Goal: Task Accomplishment & Management: Manage account settings

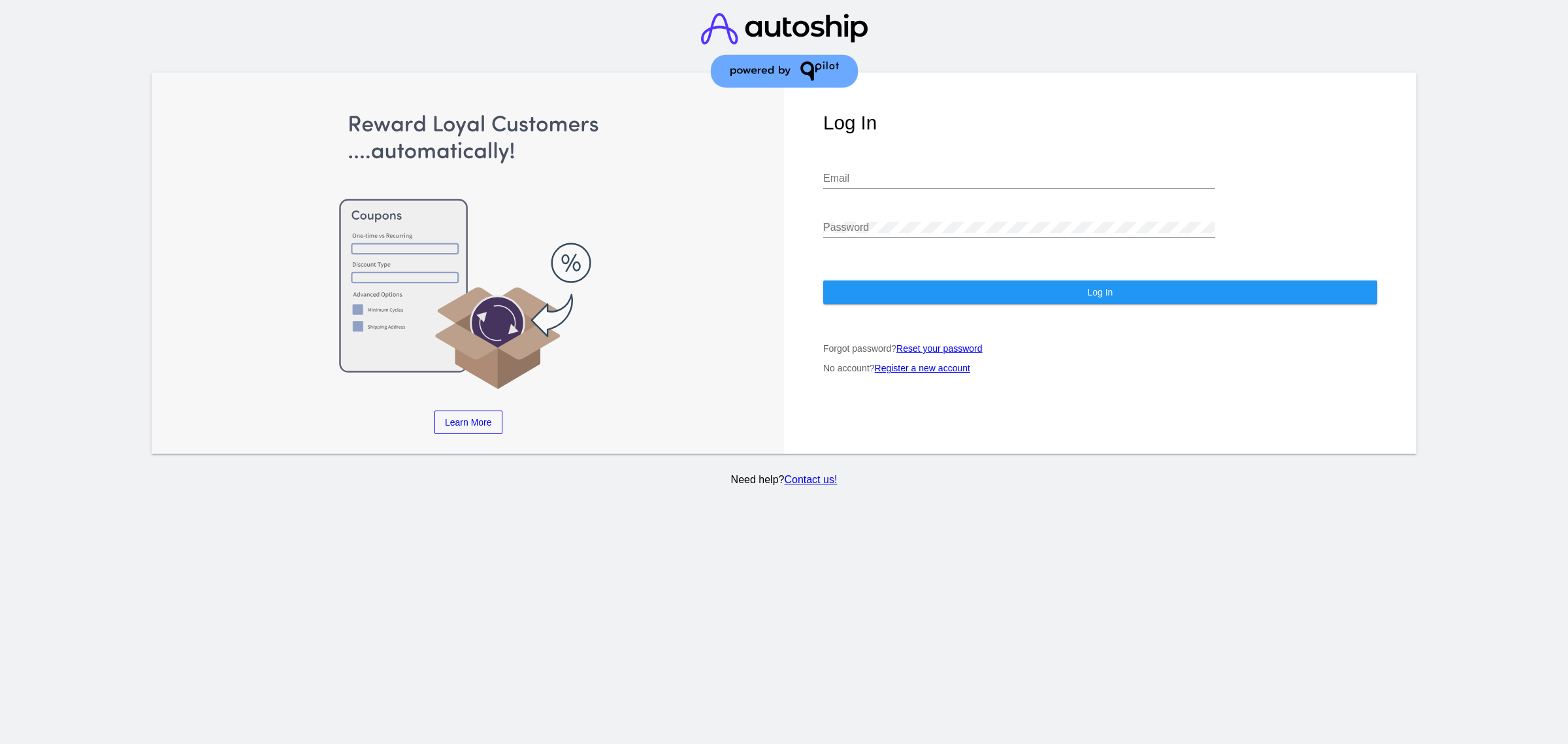
click at [911, 193] on div "Email" at bounding box center [1019, 180] width 392 height 43
click at [927, 185] on input "Email" at bounding box center [1019, 178] width 392 height 12
type input "[PERSON_NAME][EMAIL_ADDRESS][DOMAIN_NAME]"
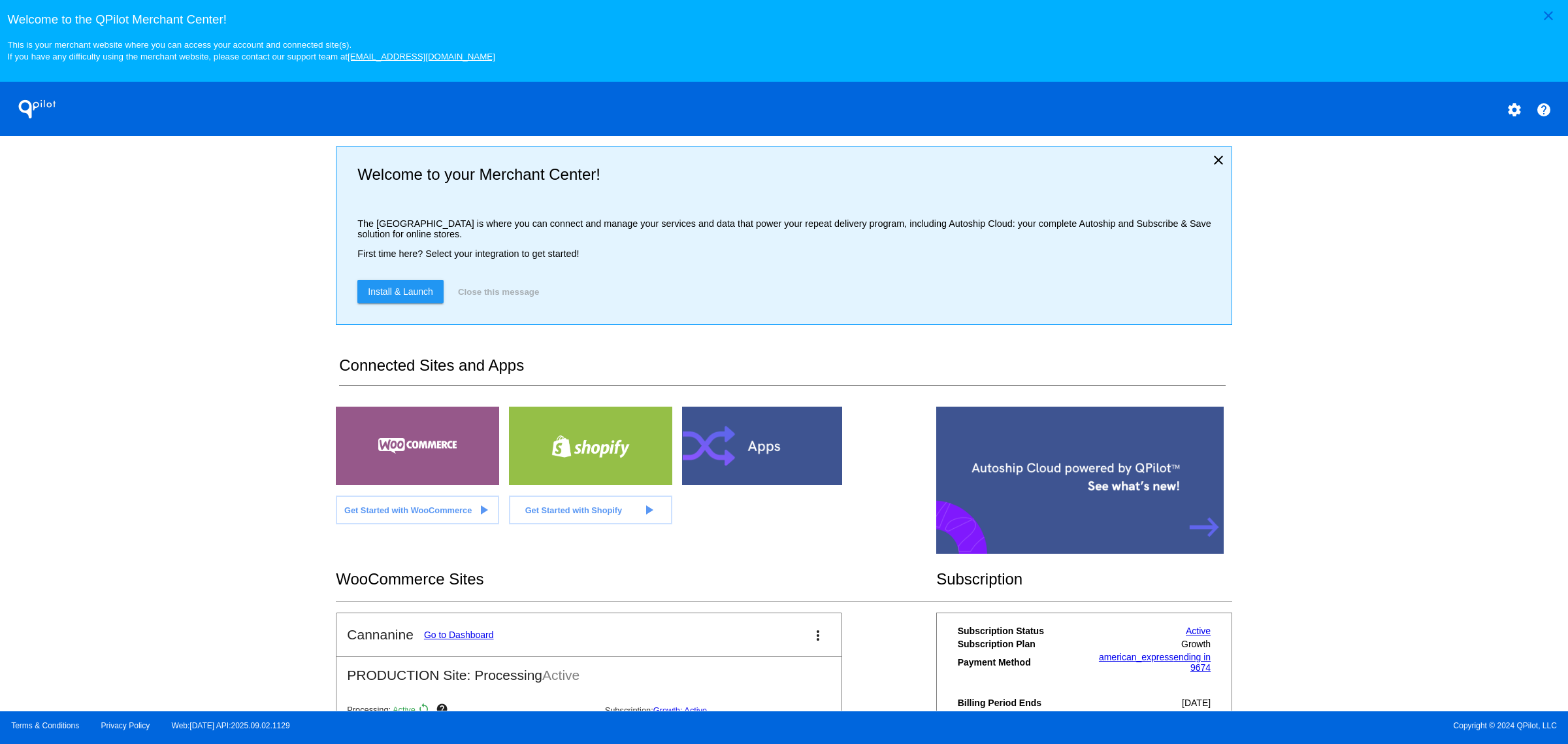
click at [459, 640] on link "Go to Dashboard" at bounding box center [459, 635] width 70 height 11
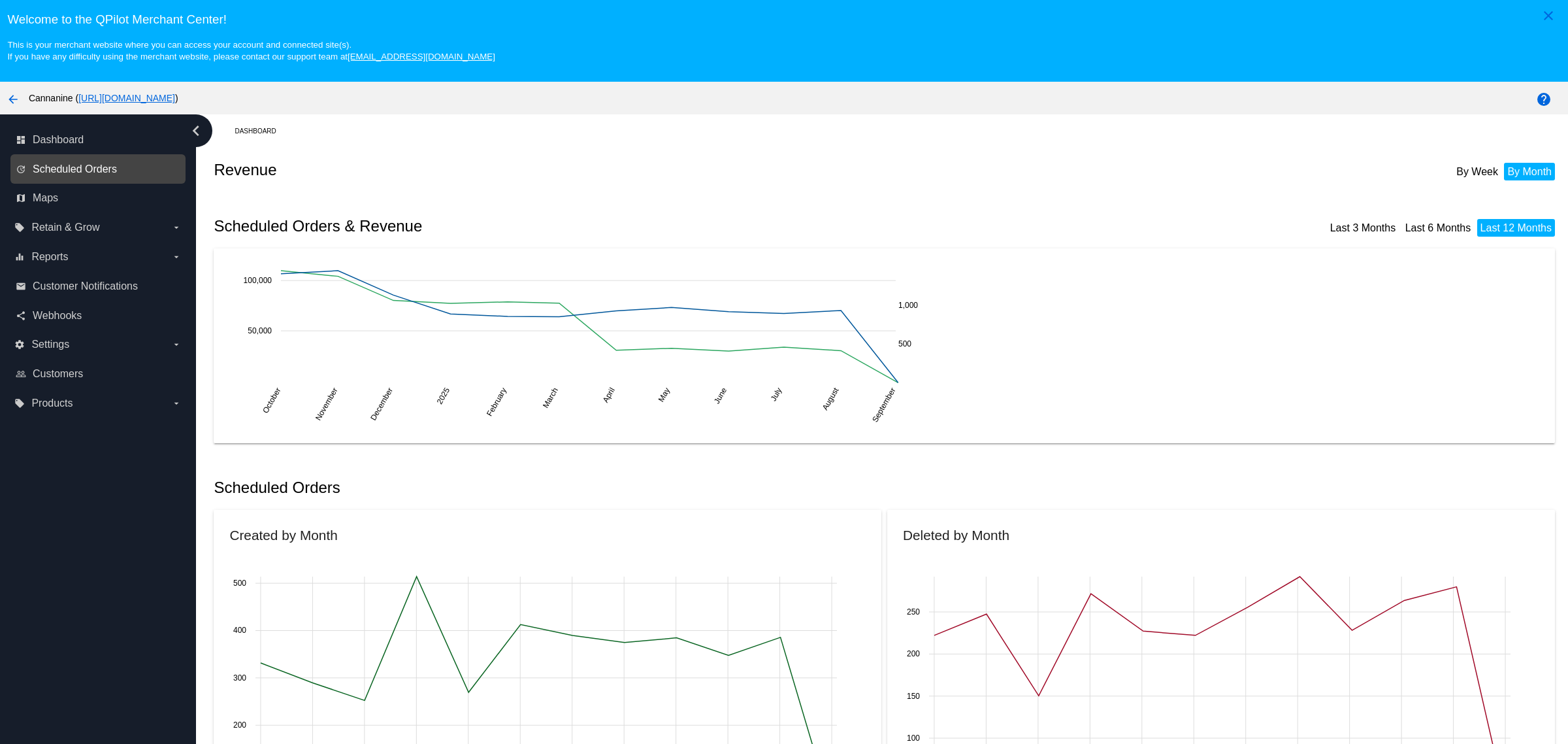
click at [83, 168] on span "Scheduled Orders" at bounding box center [75, 169] width 84 height 12
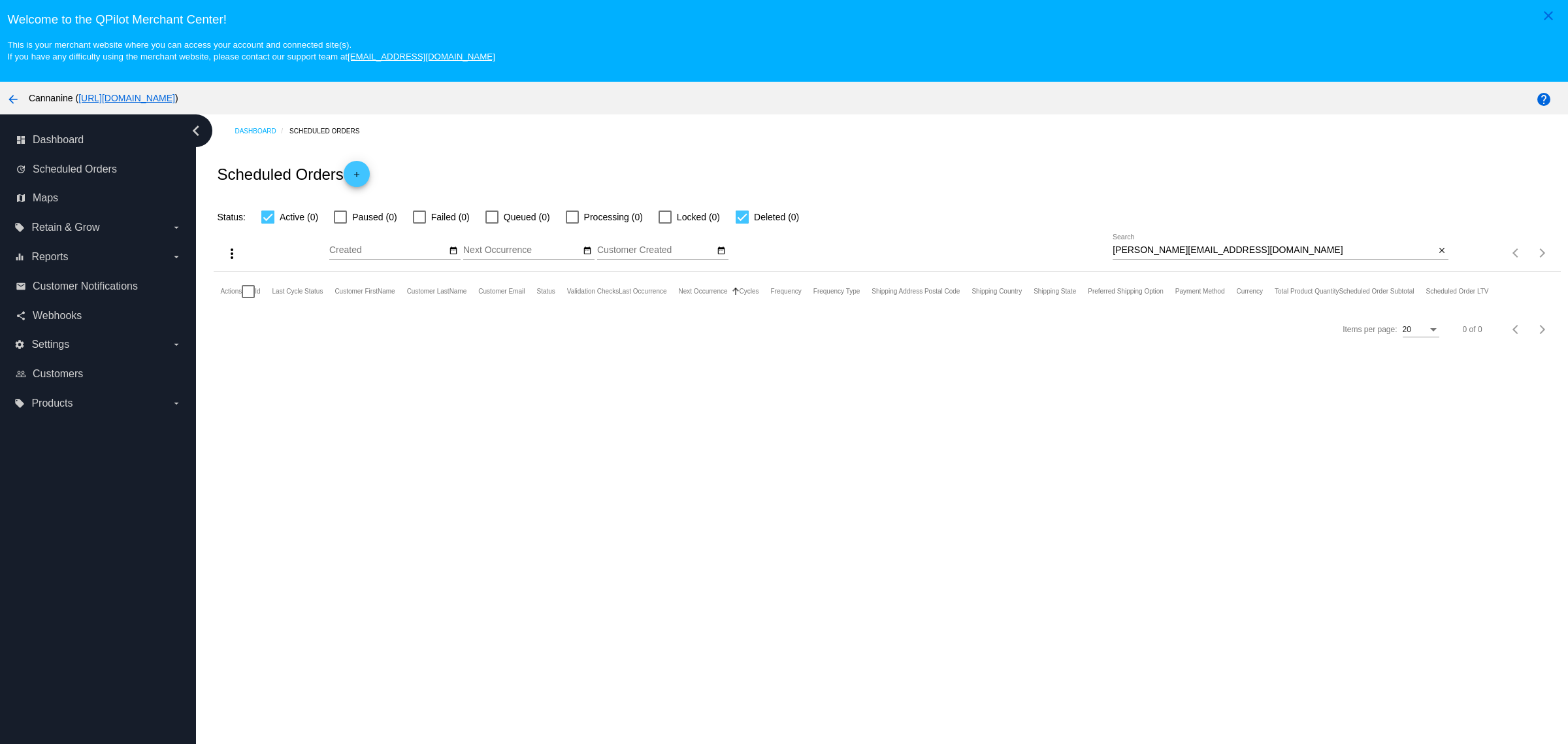
click at [1246, 255] on input "[PERSON_NAME][EMAIL_ADDRESS][DOMAIN_NAME]" at bounding box center [1273, 250] width 322 height 11
paste input "walterm2@me"
click at [1242, 194] on div "Scheduled Orders add" at bounding box center [887, 173] width 1346 height 53
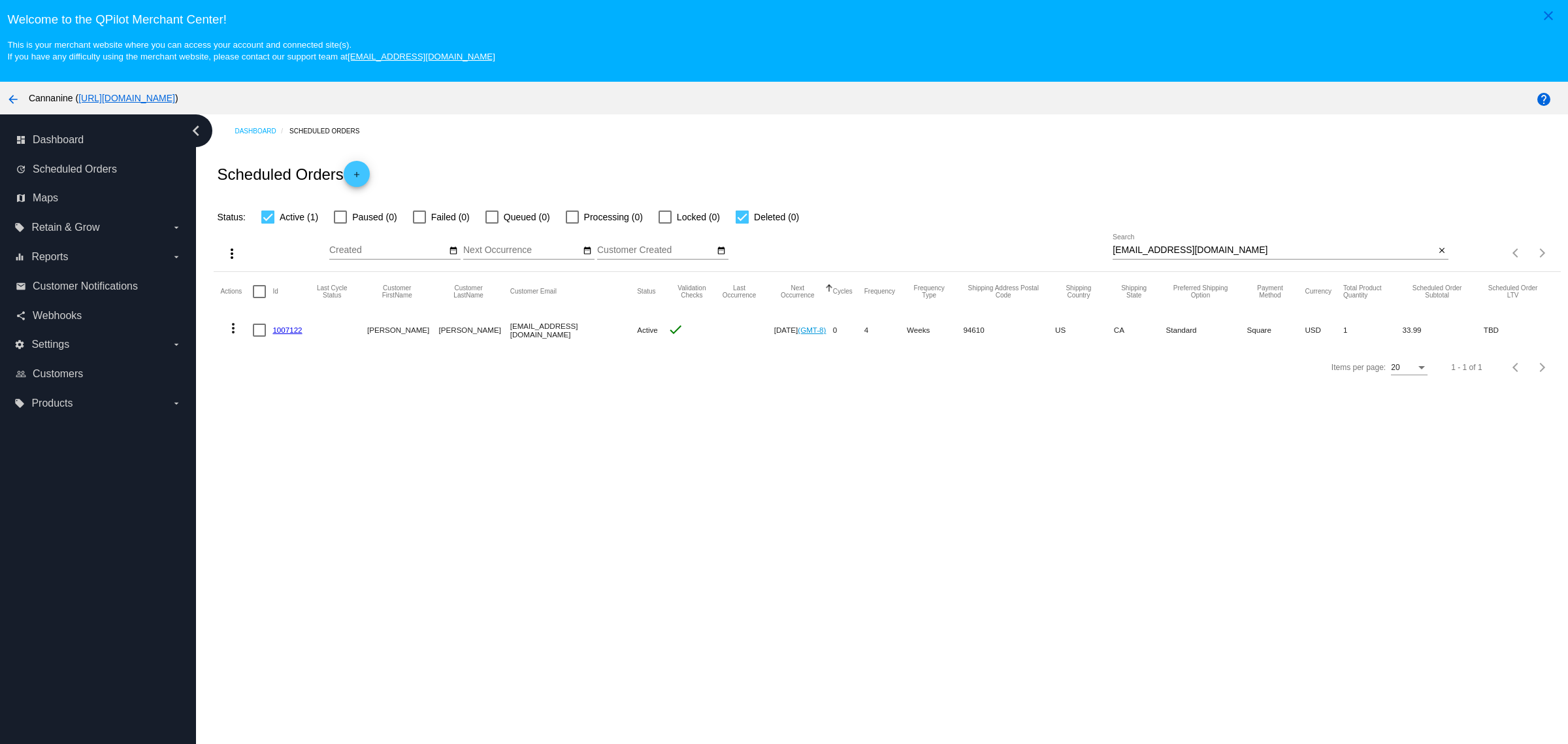
click at [1261, 253] on input "[EMAIL_ADDRESS][DOMAIN_NAME]" at bounding box center [1273, 250] width 322 height 11
click at [241, 336] on mat-icon "more_vert" at bounding box center [233, 328] width 15 height 15
click at [296, 477] on button "delete Delete" at bounding box center [285, 491] width 130 height 32
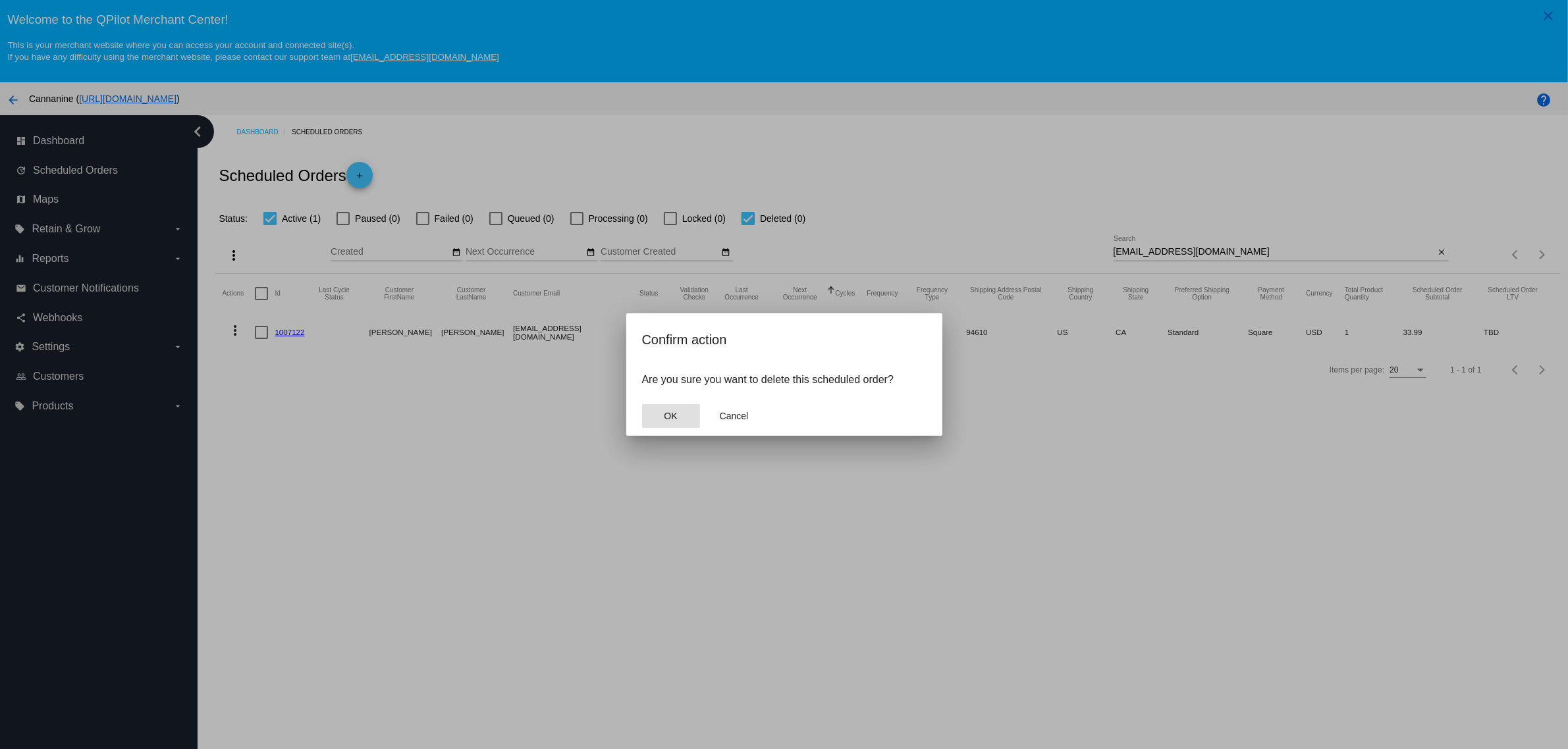
click at [675, 403] on mat-dialog-actions "OK Cancel" at bounding box center [784, 416] width 284 height 40
click at [680, 418] on button "OK" at bounding box center [671, 416] width 58 height 24
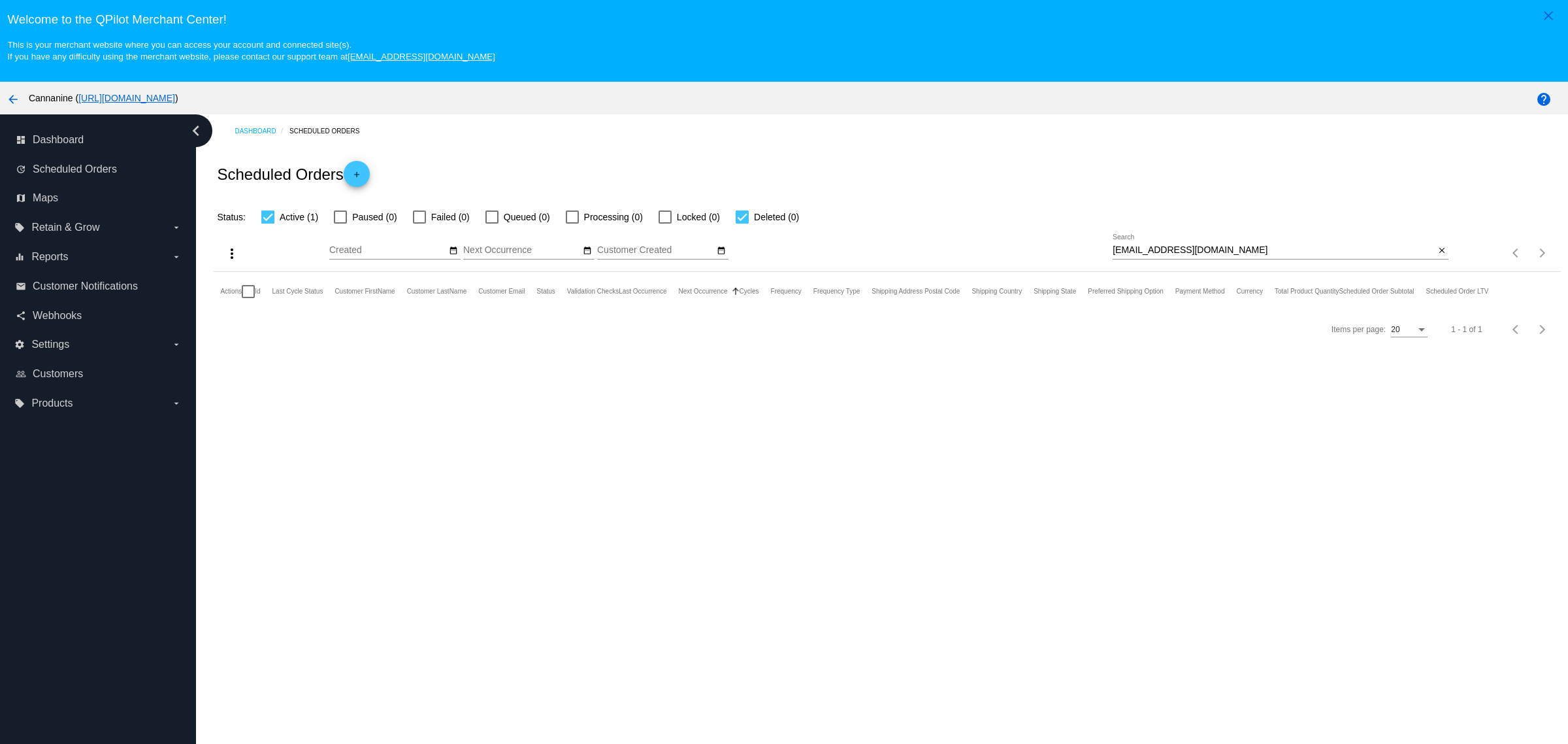
click at [1227, 255] on input "[EMAIL_ADDRESS][DOMAIN_NAME]" at bounding box center [1273, 250] width 322 height 11
type input "[EMAIL_ADDRESS][DOMAIN_NAME]"
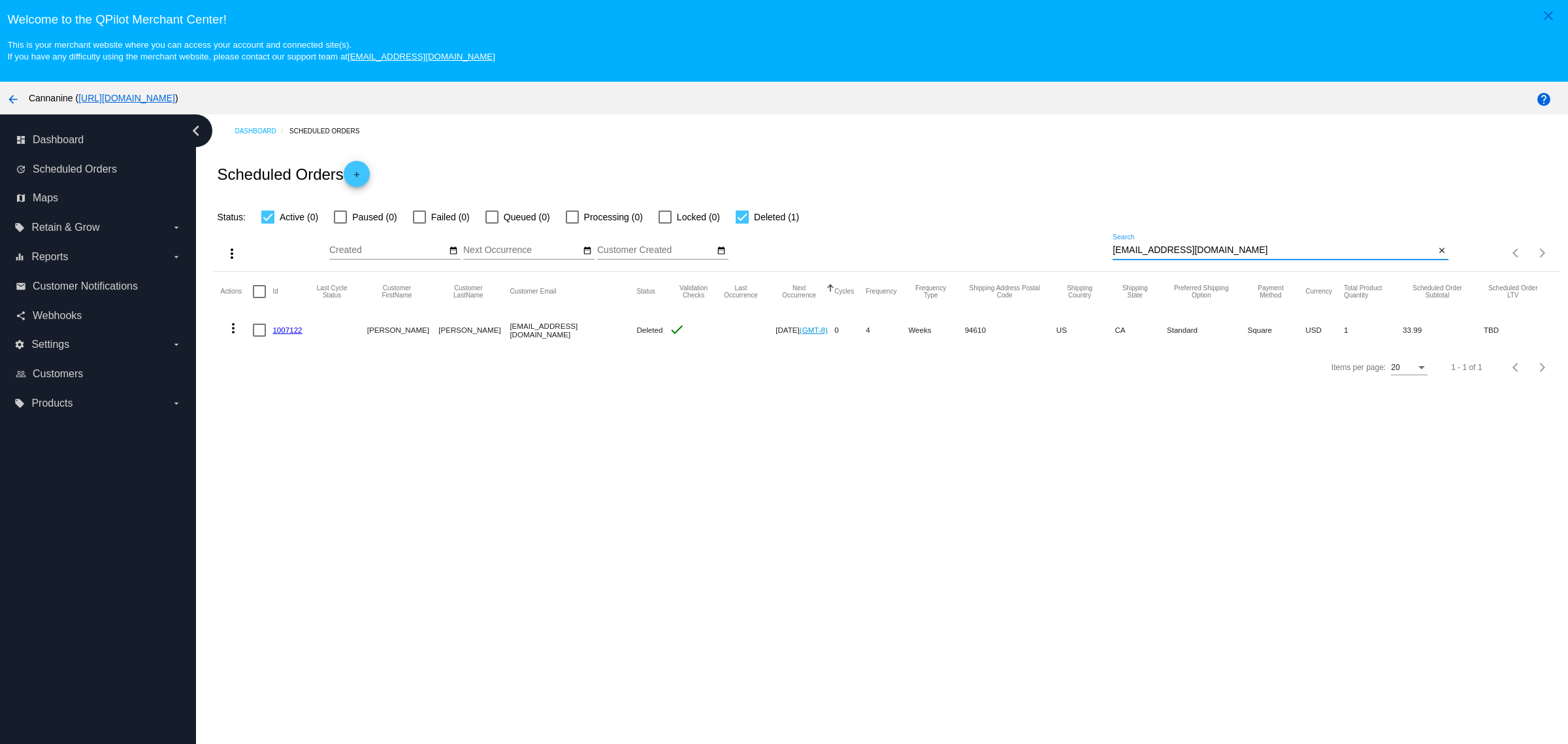
click at [235, 331] on mat-icon "more_vert" at bounding box center [233, 328] width 15 height 15
click at [281, 354] on button "info View Event Logs" at bounding box center [285, 355] width 130 height 15
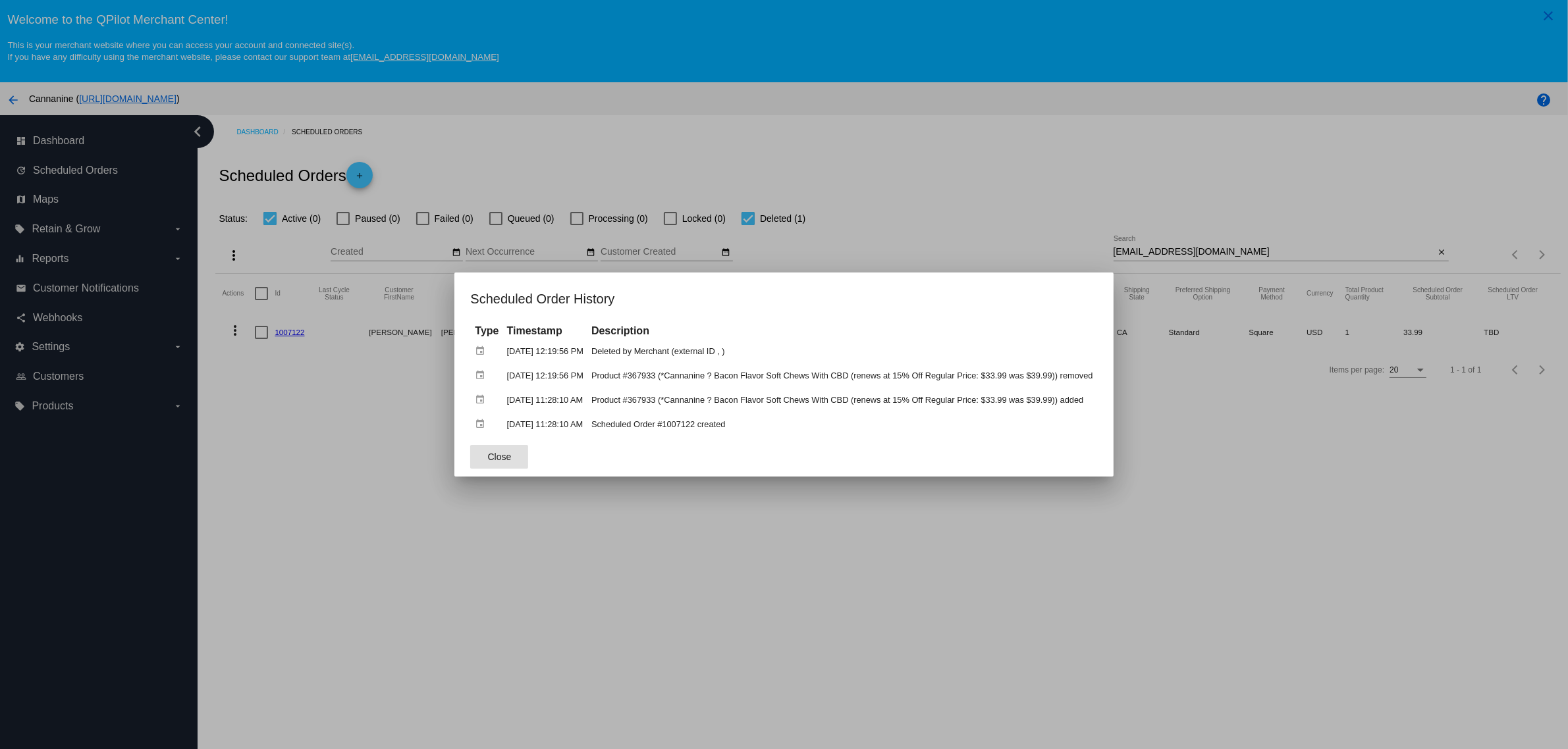
click at [763, 530] on div at bounding box center [784, 374] width 1568 height 749
